Goal: Check status: Check status

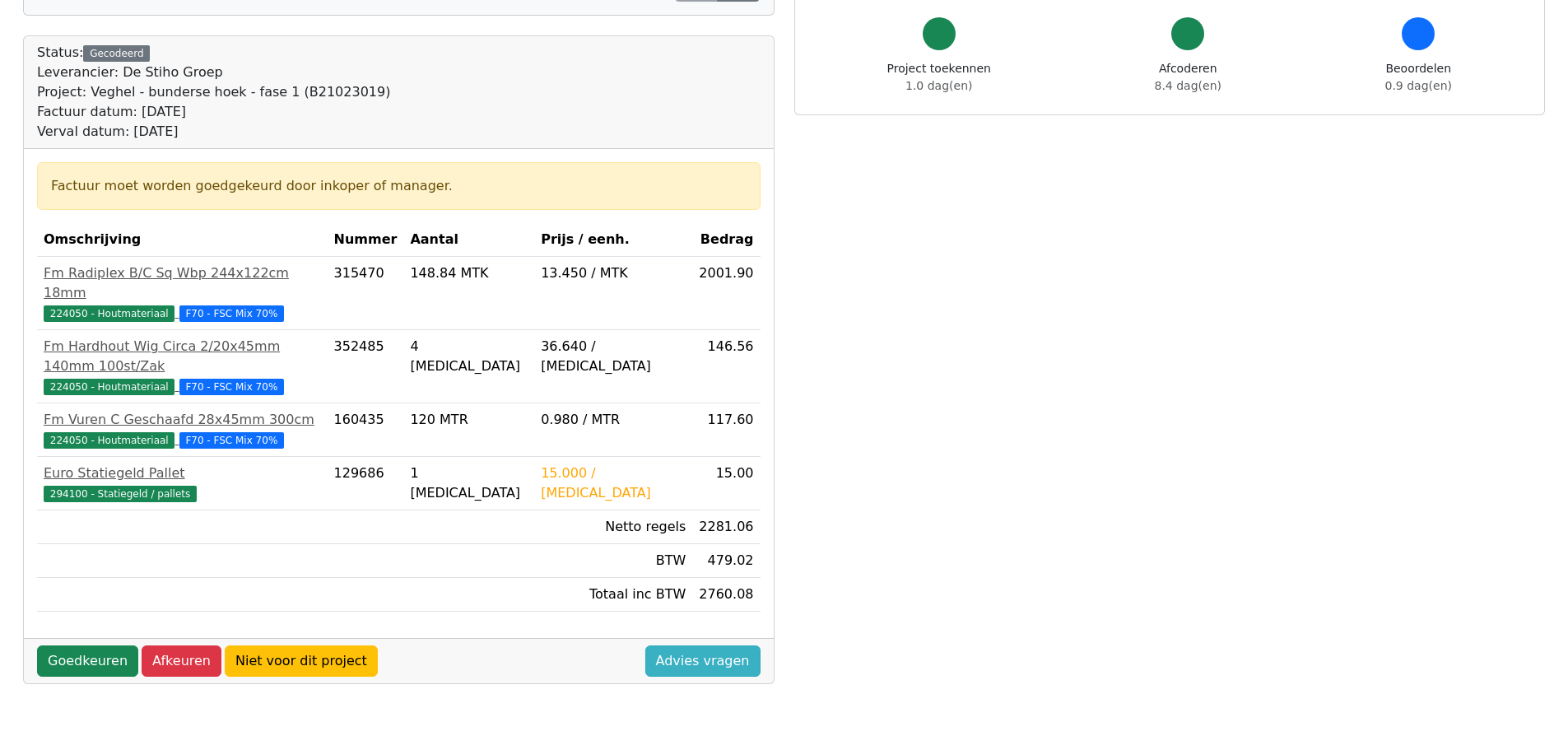
scroll to position [165, 0]
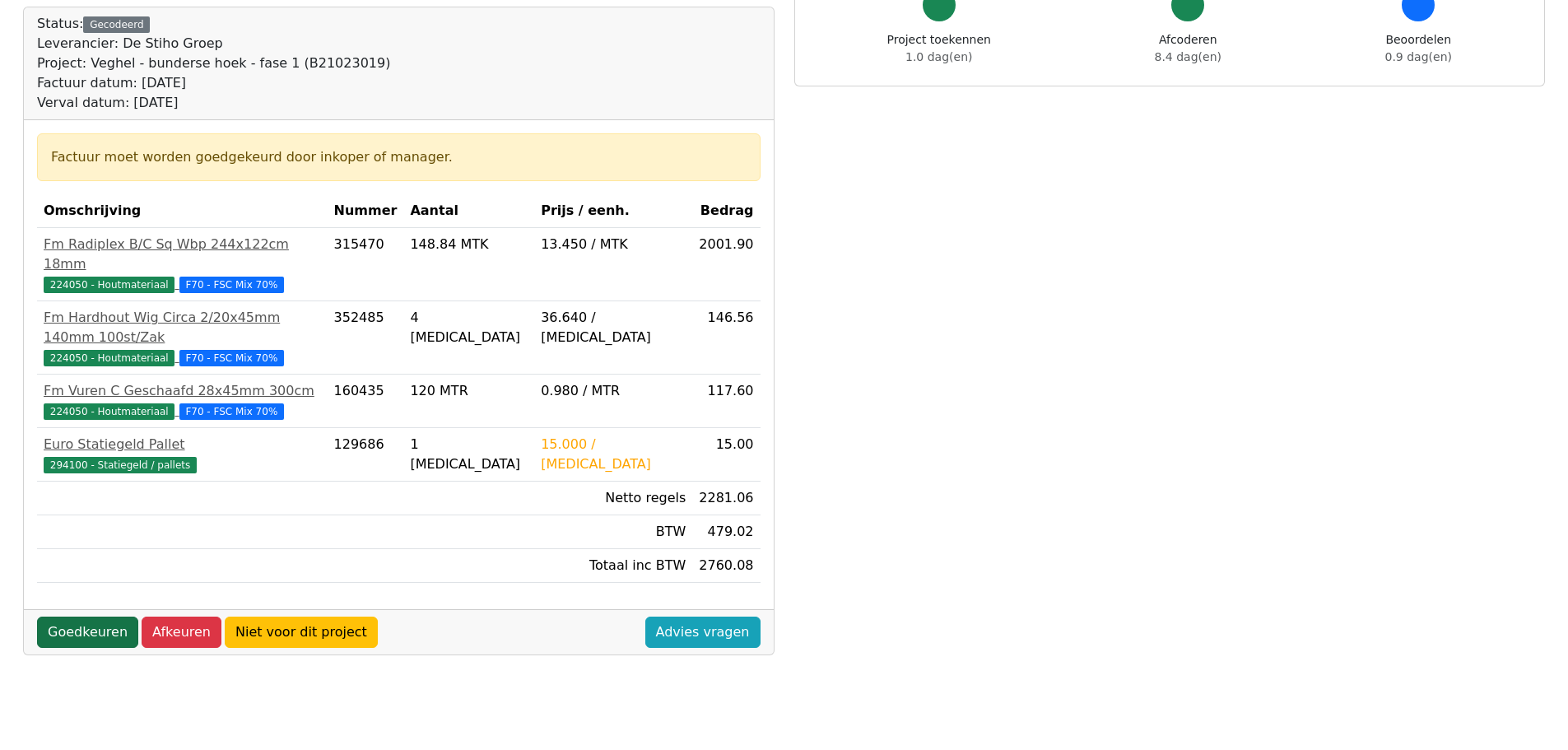
click at [69, 617] on link "Goedkeuren" at bounding box center [88, 632] width 101 height 32
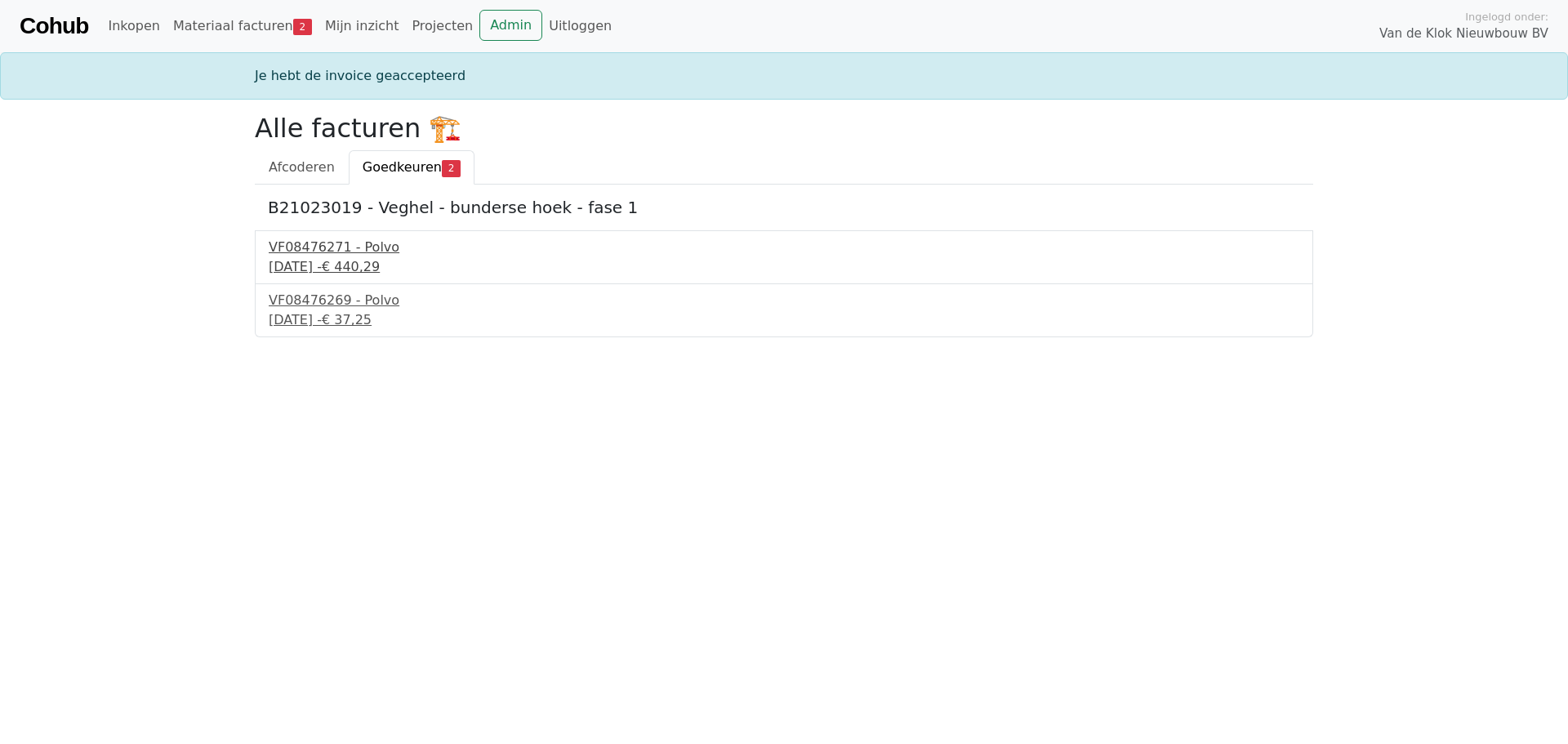
click at [338, 258] on div "8 september 2025 - € 440,29" at bounding box center [784, 267] width 1030 height 20
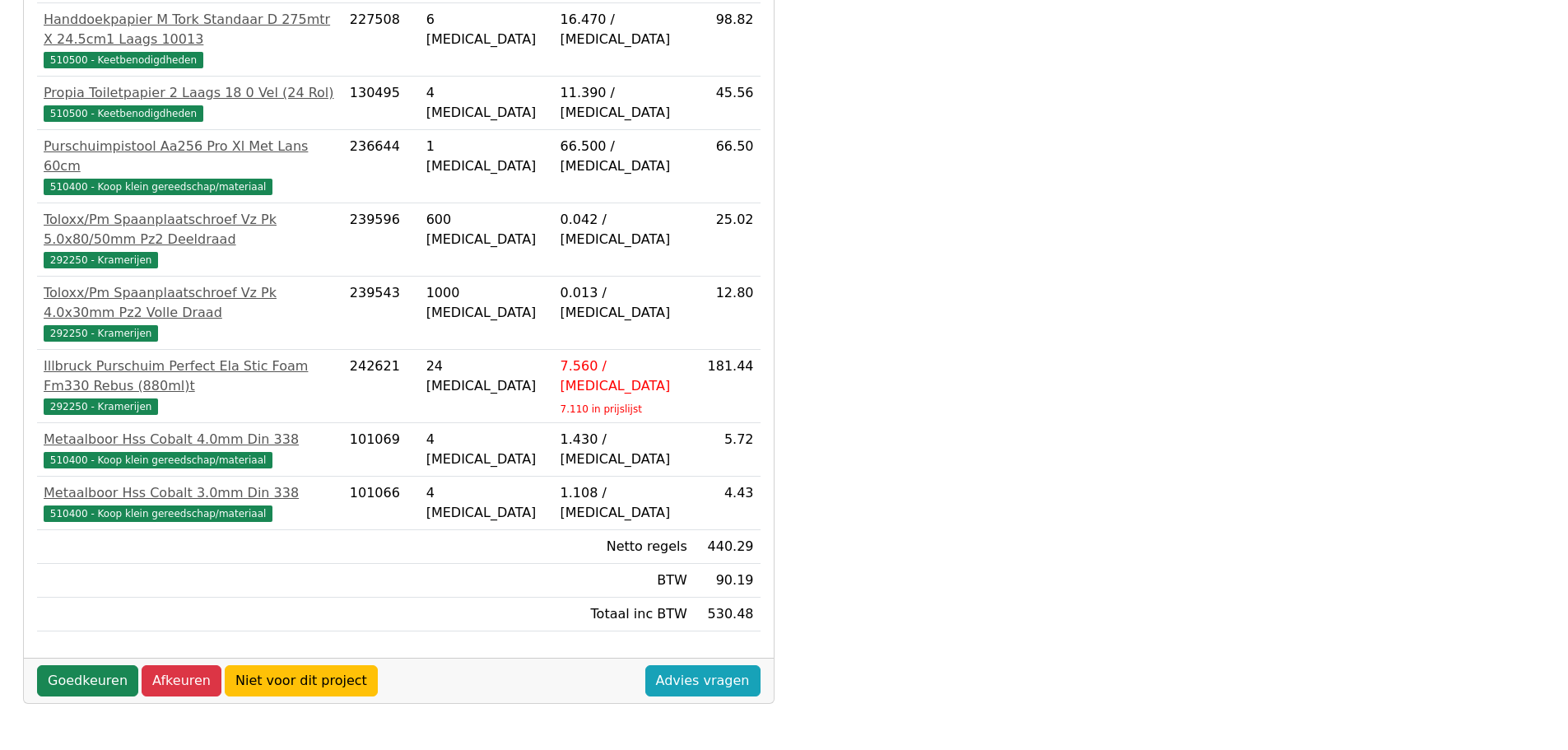
scroll to position [411, 0]
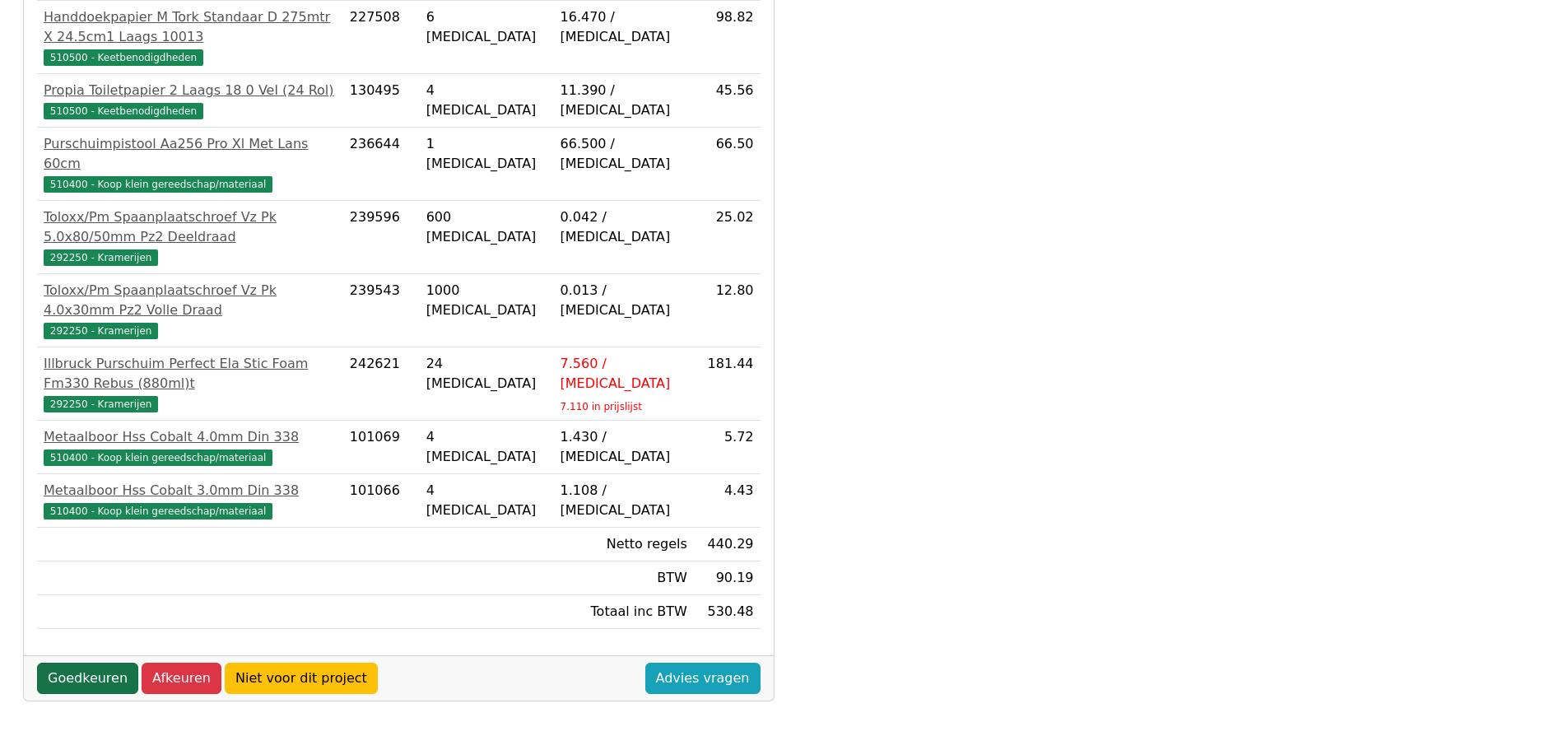
click at [91, 663] on link "Goedkeuren" at bounding box center [88, 678] width 101 height 32
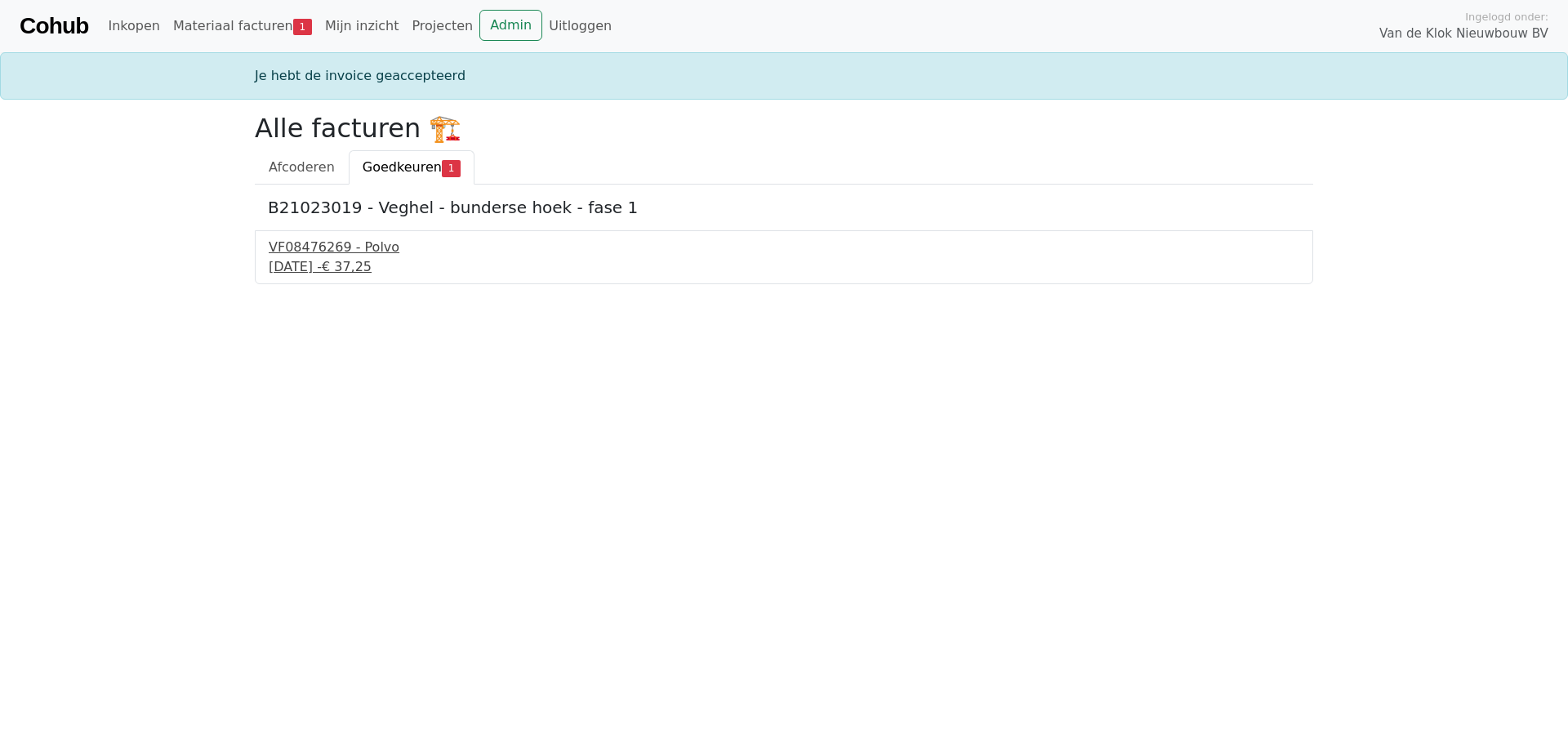
click at [340, 261] on div "8 september 2025 - € 37,25" at bounding box center [784, 267] width 1030 height 20
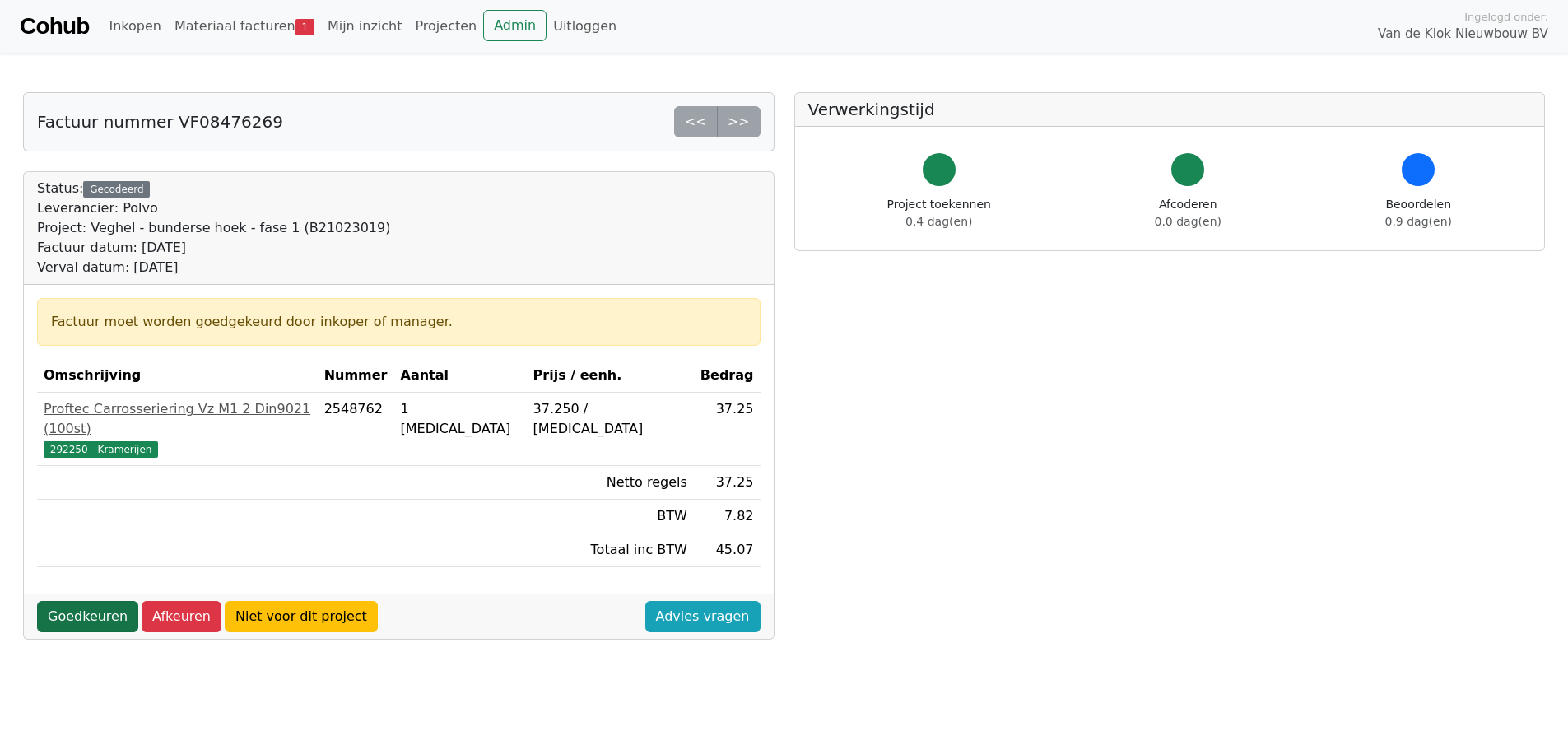
click at [89, 601] on link "Goedkeuren" at bounding box center [88, 616] width 101 height 32
